Goal: Task Accomplishment & Management: Complete application form

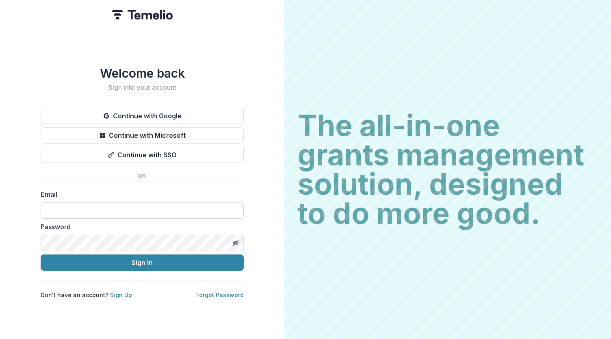
click at [113, 204] on input at bounding box center [142, 210] width 203 height 16
type input "**********"
click at [41, 254] on button "Sign In" at bounding box center [142, 262] width 203 height 16
click at [128, 260] on button "Sign In" at bounding box center [142, 262] width 203 height 16
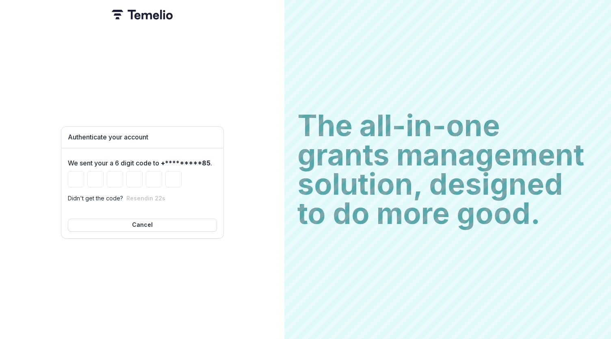
type input "*"
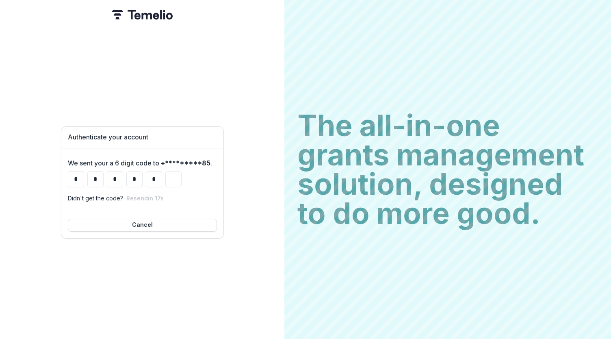
type input "*"
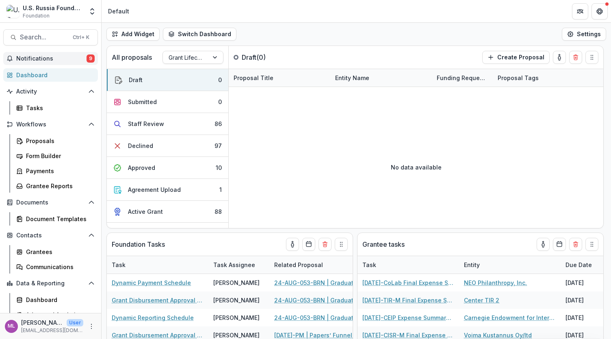
click at [41, 59] on span "Notifications" at bounding box center [51, 58] width 70 height 7
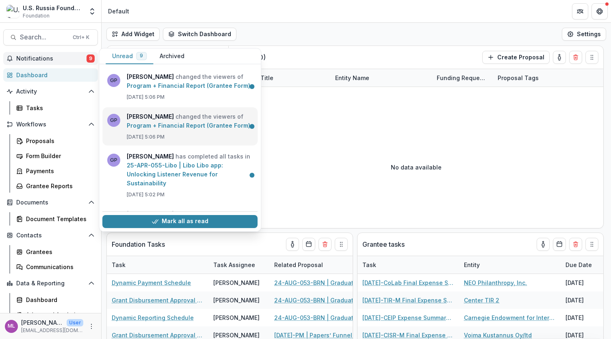
click at [186, 123] on link "Program + Financial Report (Grantee Form)" at bounding box center [189, 125] width 124 height 7
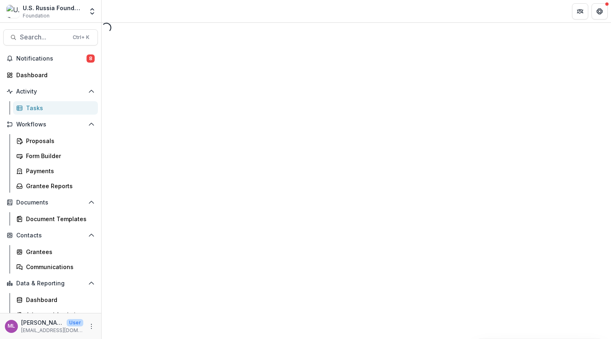
select select "********"
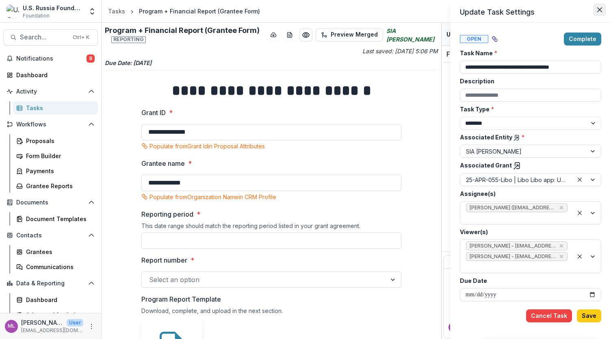
click at [599, 9] on icon "Close" at bounding box center [600, 9] width 5 height 5
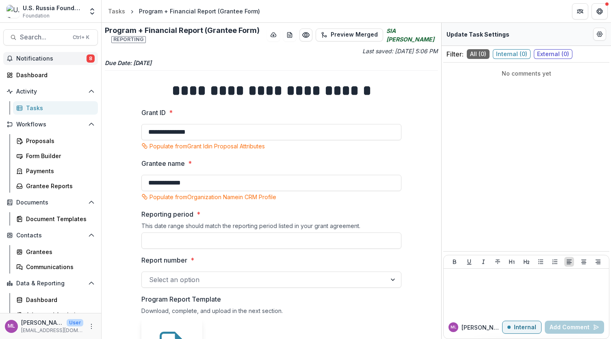
click at [30, 59] on span "Notifications" at bounding box center [51, 58] width 70 height 7
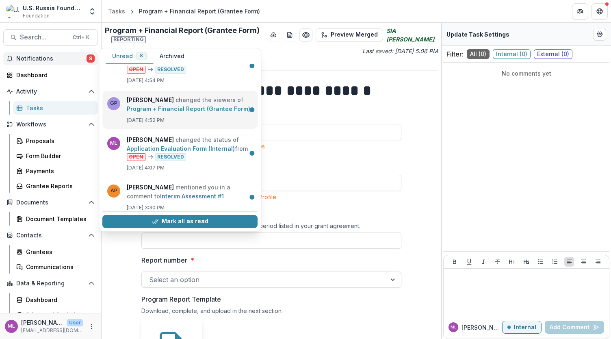
scroll to position [163, 0]
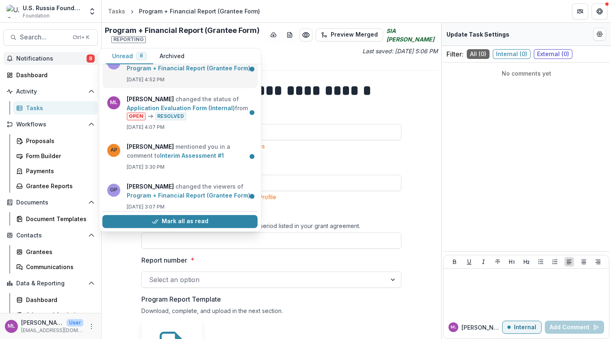
click at [178, 152] on link "Interim Assessment #1" at bounding box center [192, 155] width 64 height 7
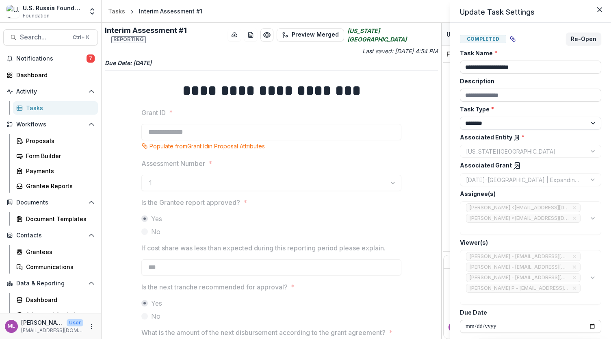
click at [27, 79] on div "**********" at bounding box center [305, 169] width 611 height 339
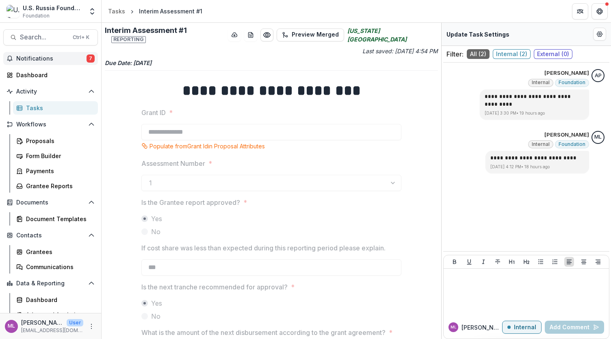
click at [36, 59] on span "Notifications" at bounding box center [51, 58] width 70 height 7
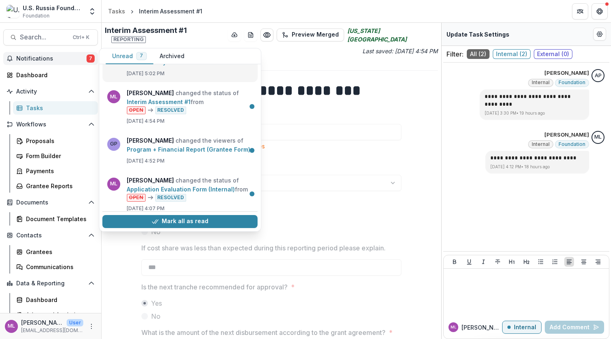
scroll to position [158, 0]
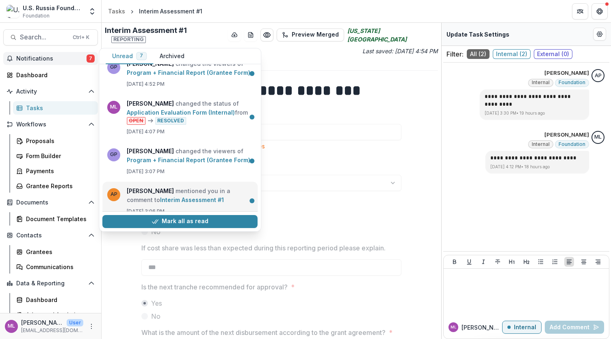
click at [180, 196] on link "Interim Assessment #1" at bounding box center [192, 199] width 64 height 7
